Goal: Communication & Community: Answer question/provide support

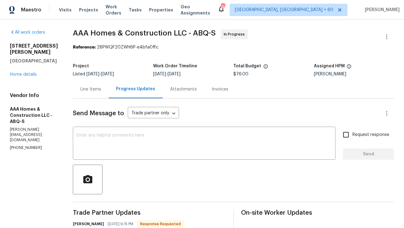
scroll to position [77, 0]
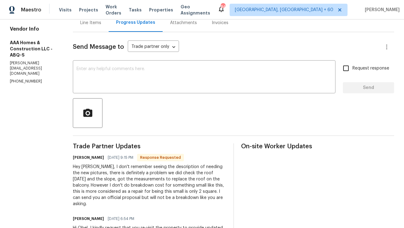
scroll to position [52, 0]
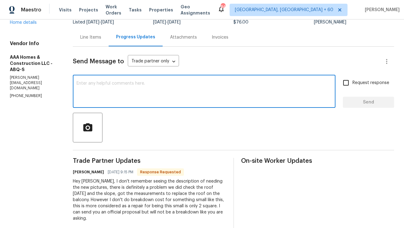
click at [111, 93] on textarea at bounding box center [204, 92] width 255 height 22
drag, startPoint x: 100, startPoint y: 84, endPoint x: 213, endPoint y: 90, distance: 113.5
click at [214, 91] on textarea "Hello Obel, Can you send me an official proposal please." at bounding box center [204, 92] width 255 height 22
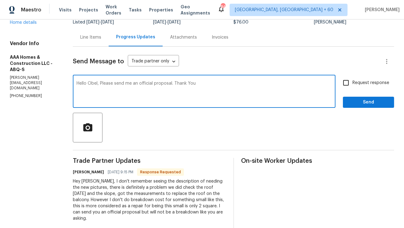
type textarea "Hello Obel, Please send me an official proposal. Thank You"
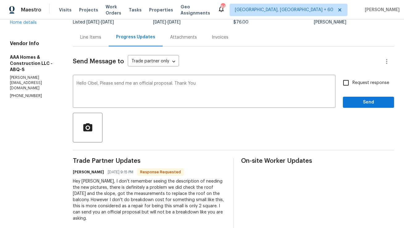
click at [358, 82] on span "Request response" at bounding box center [371, 83] width 37 height 6
click at [353, 82] on input "Request response" at bounding box center [346, 82] width 13 height 13
checkbox input "true"
click at [354, 101] on span "Send" at bounding box center [368, 103] width 41 height 8
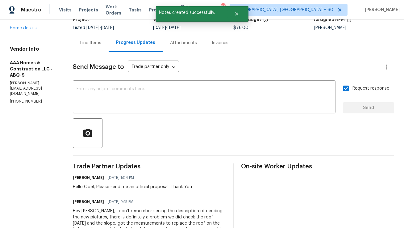
scroll to position [14, 0]
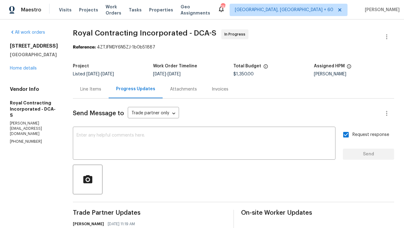
scroll to position [180, 0]
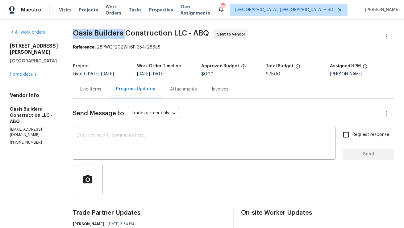
copy span "Oasis Builders"
drag, startPoint x: 74, startPoint y: 33, endPoint x: 125, endPoint y: 31, distance: 51.3
click at [125, 31] on span "Oasis Builders Construction LLC - ABQ" at bounding box center [141, 32] width 136 height 7
click at [19, 142] on p "(505) 908-7259" at bounding box center [34, 142] width 48 height 5
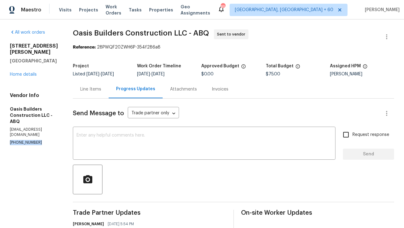
click at [19, 142] on p "(505) 908-7259" at bounding box center [34, 142] width 48 height 5
copy p "(505) 908-7259"
